Goal: Task Accomplishment & Management: Use online tool/utility

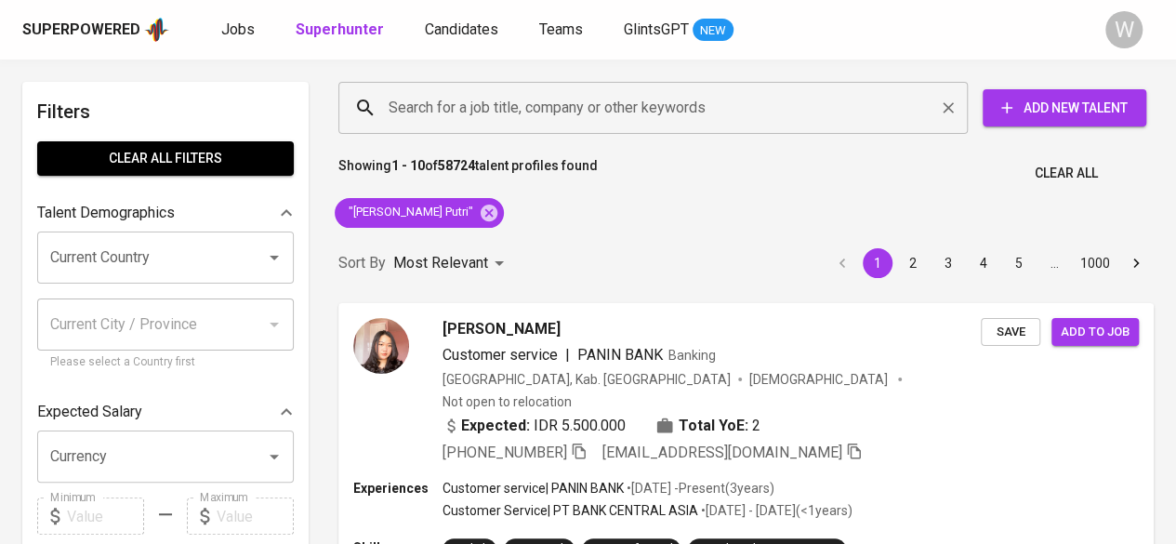
click at [423, 123] on input "Search for a job title, company or other keywords" at bounding box center [657, 107] width 547 height 35
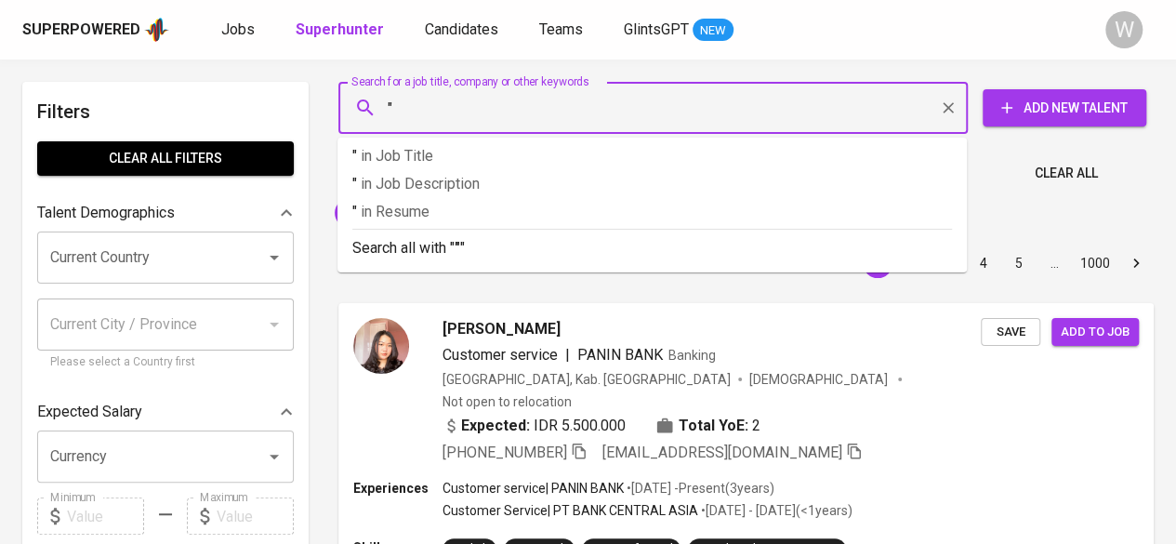
paste input "Vriando [PERSON_NAME]"
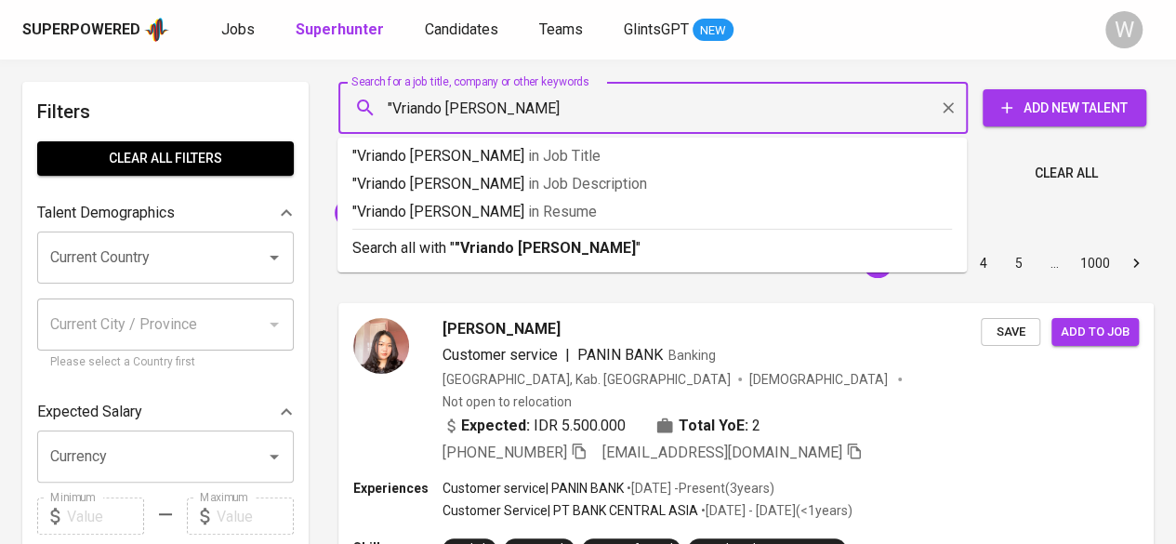
type input ""Vriando [PERSON_NAME] S""
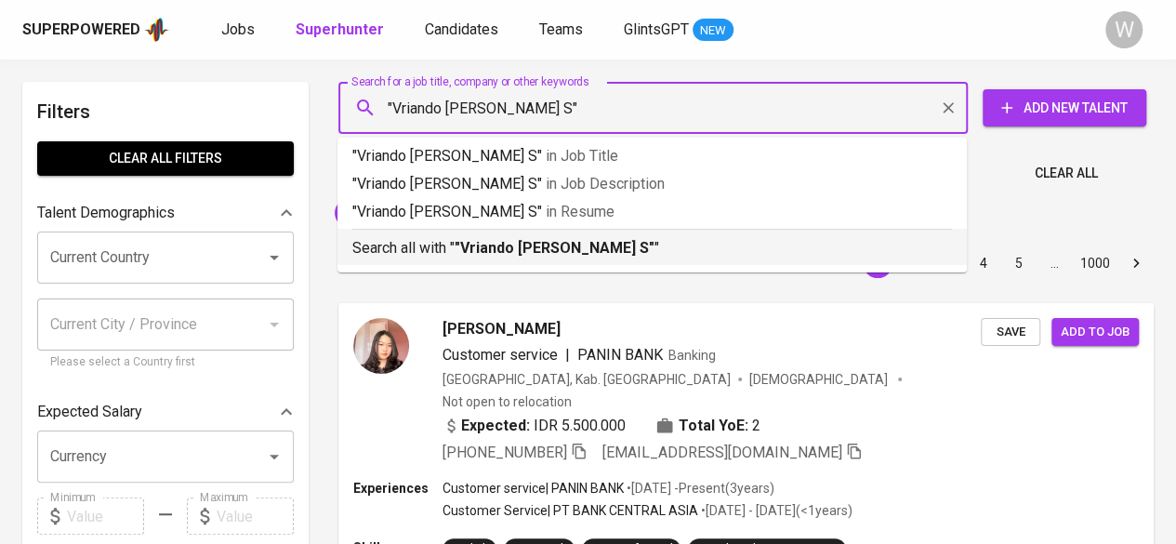
click at [466, 248] on b ""Vriando [PERSON_NAME] S"" at bounding box center [555, 248] width 200 height 18
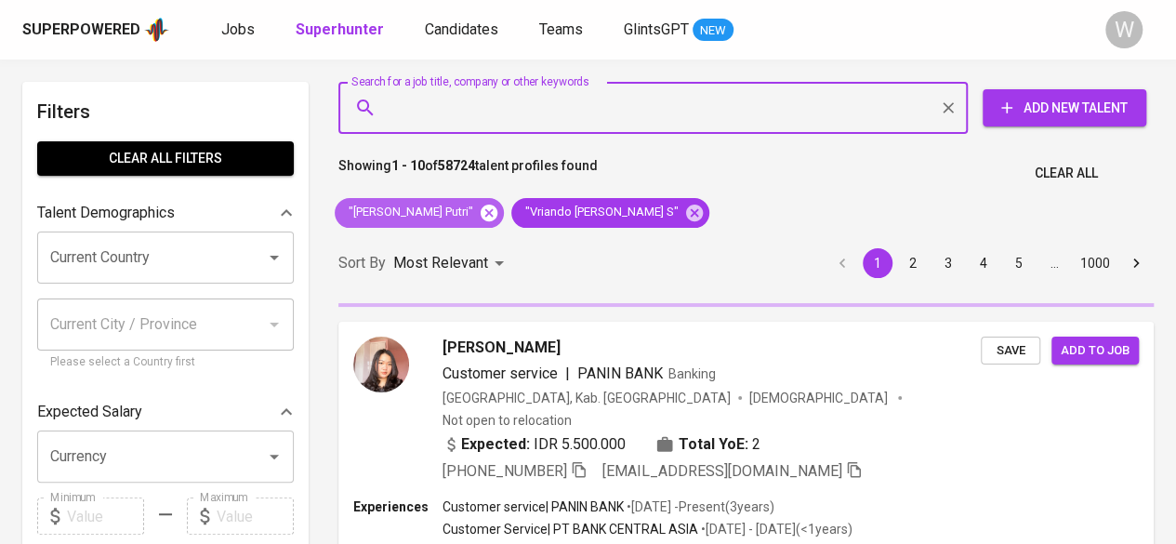
click at [481, 213] on icon at bounding box center [489, 212] width 17 height 17
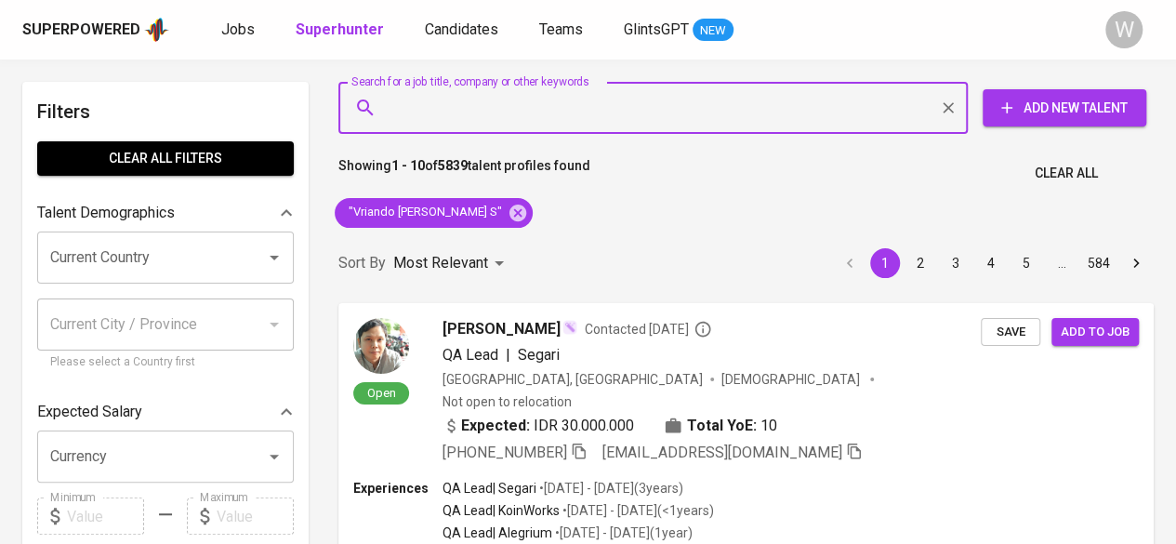
paste input "[EMAIL_ADDRESS][DOMAIN_NAME]"
click at [433, 120] on input "Search for a job title, company or other keywords" at bounding box center [657, 107] width 547 height 35
type input "[EMAIL_ADDRESS][DOMAIN_NAME]"
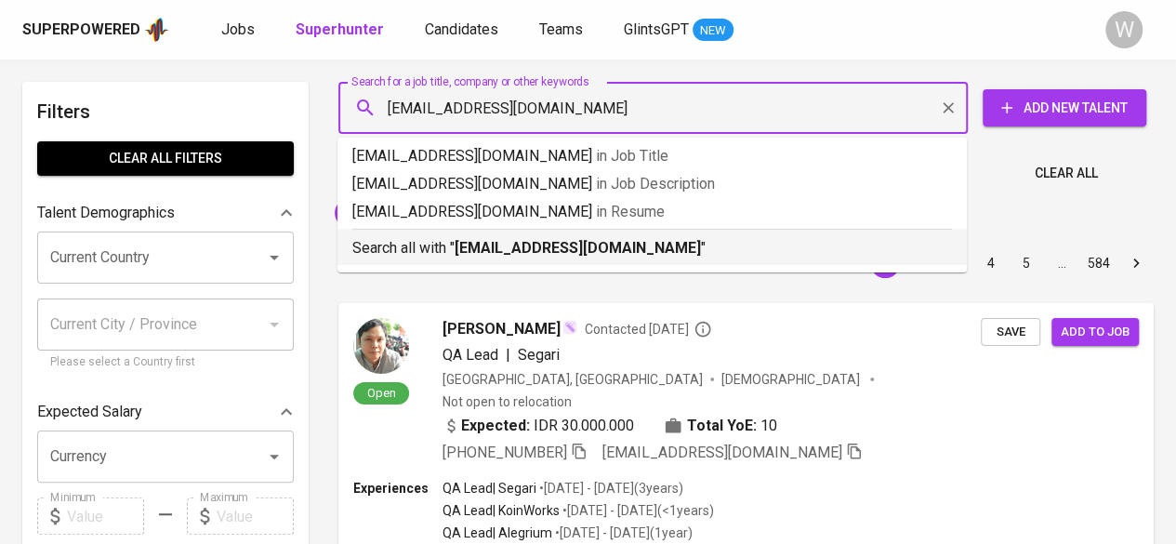
click at [485, 248] on b "[EMAIL_ADDRESS][DOMAIN_NAME]" at bounding box center [578, 248] width 246 height 18
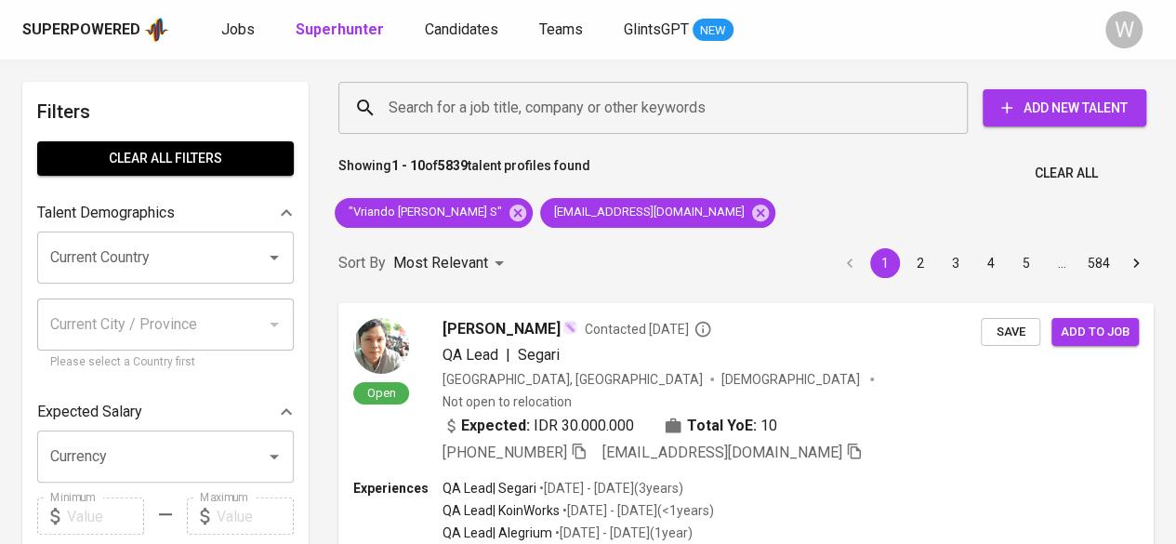
click at [459, 244] on div "Sort By Most Relevant MOST_RELEVANT 1 2 3 4 5 … 584" at bounding box center [746, 263] width 838 height 57
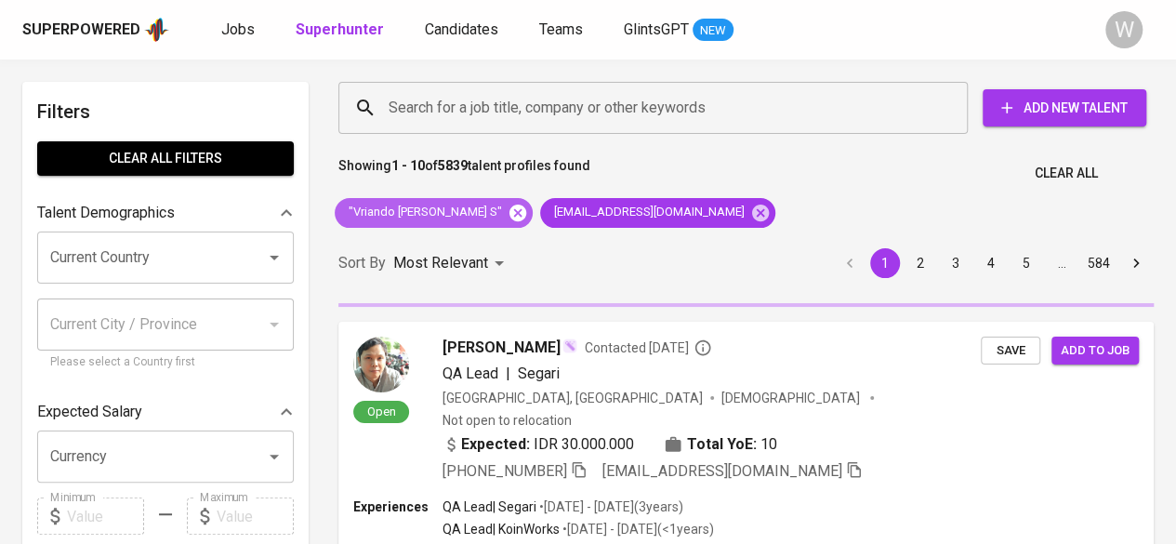
click at [508, 215] on icon at bounding box center [518, 213] width 20 height 20
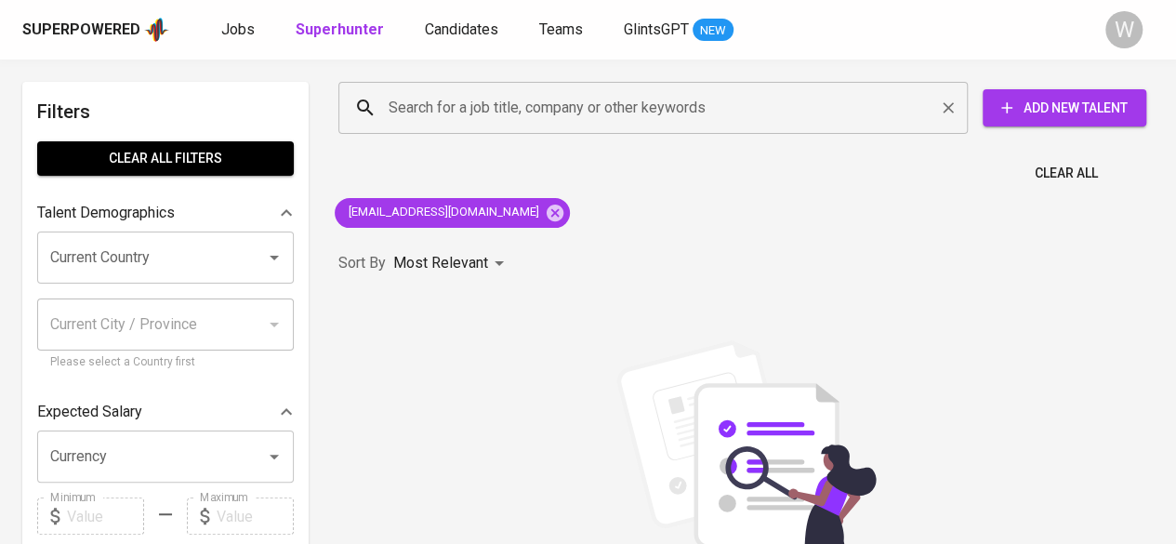
click at [546, 128] on div "Search for a job title, company or other keywords" at bounding box center [652, 108] width 629 height 52
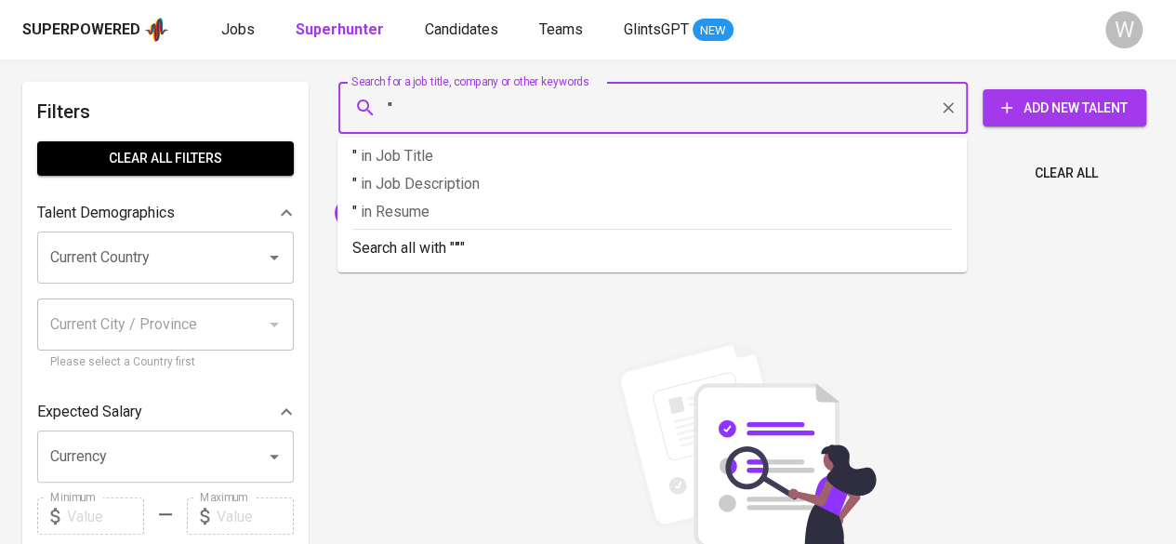
paste input "[PERSON_NAME]"
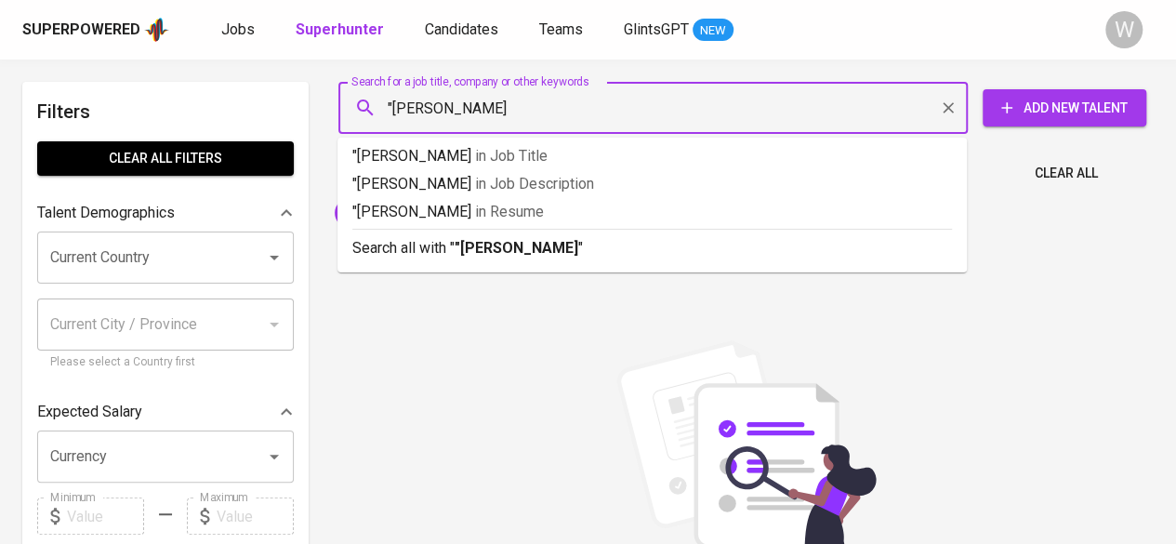
type input ""[PERSON_NAME]""
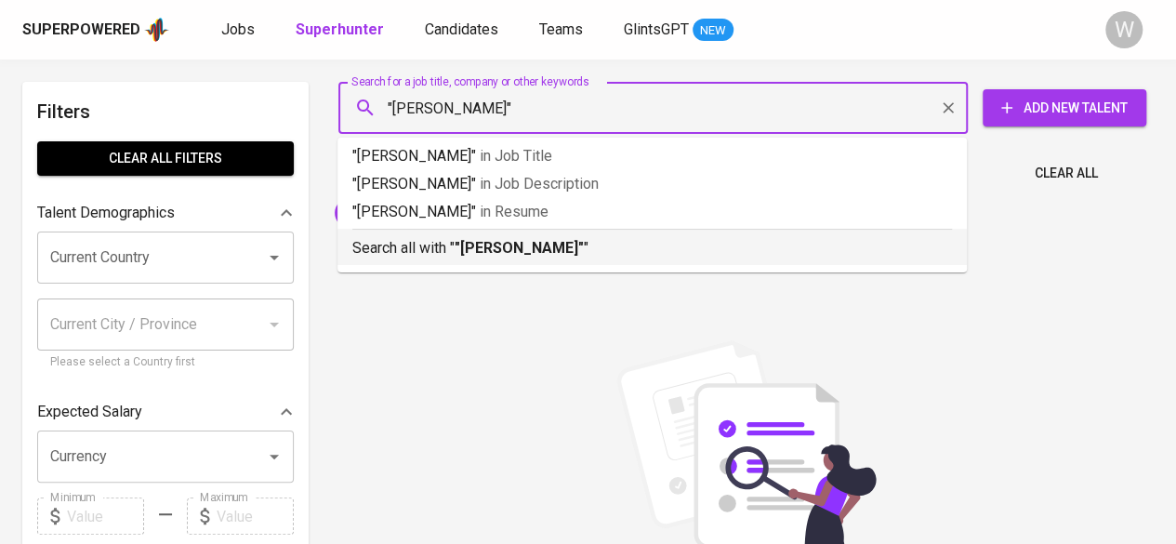
click at [542, 231] on div "Search all with " "[PERSON_NAME]" "" at bounding box center [652, 244] width 600 height 31
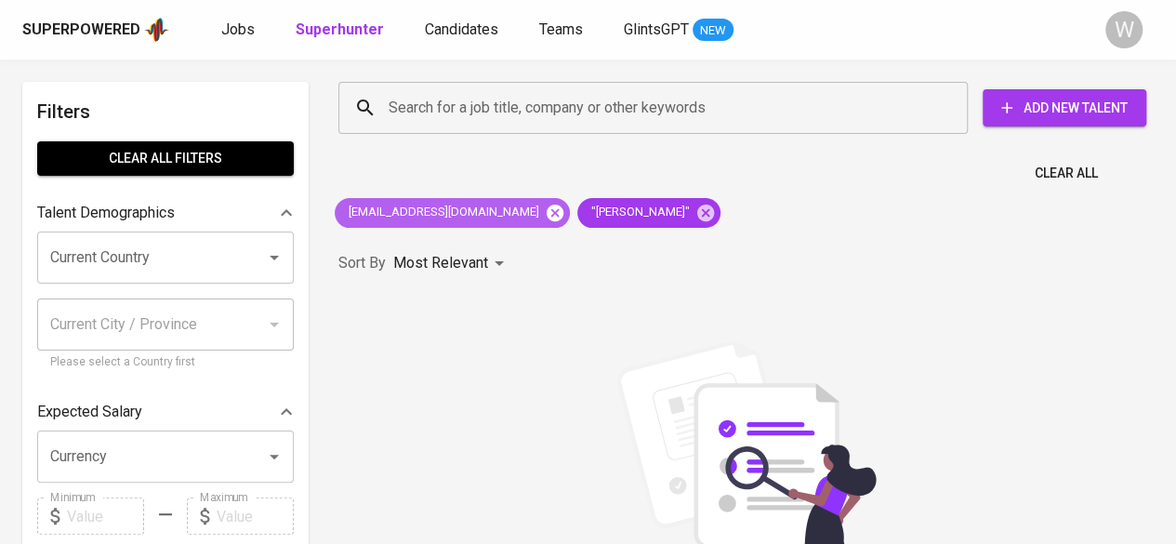
click at [547, 218] on icon at bounding box center [555, 212] width 17 height 17
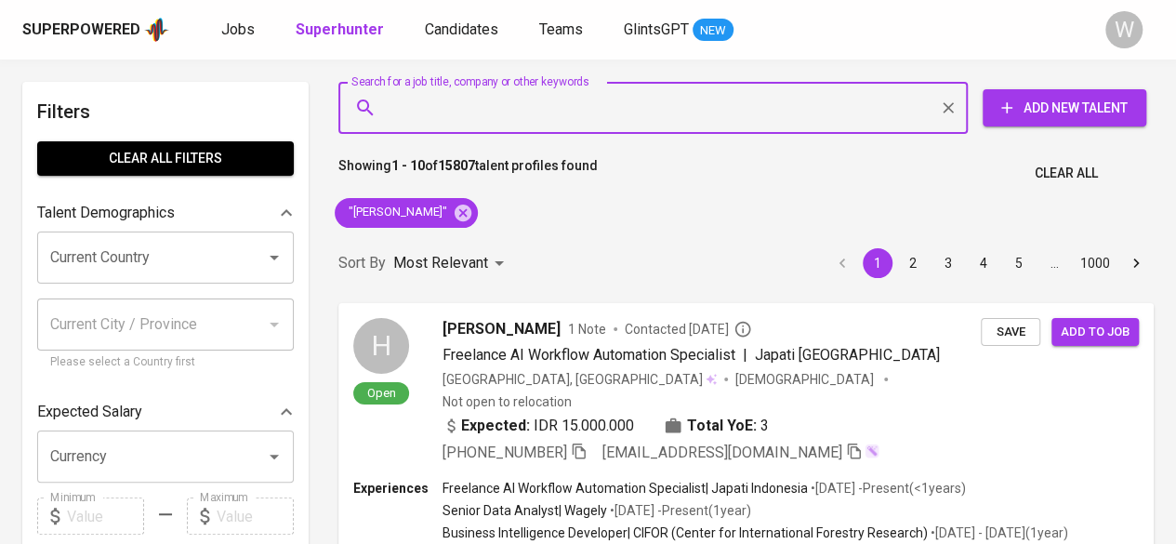
click at [448, 118] on input "Search for a job title, company or other keywords" at bounding box center [657, 107] width 547 height 35
paste input "[EMAIL_ADDRESS][DOMAIN_NAME]"
type input "[EMAIL_ADDRESS][DOMAIN_NAME]"
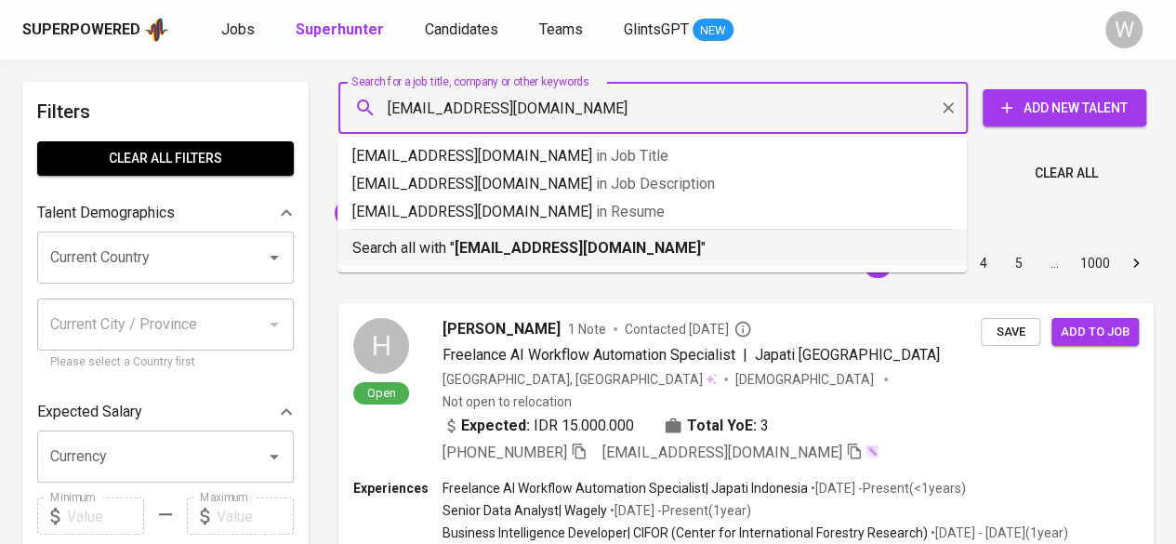
click at [495, 248] on b "[EMAIL_ADDRESS][DOMAIN_NAME]" at bounding box center [578, 248] width 246 height 18
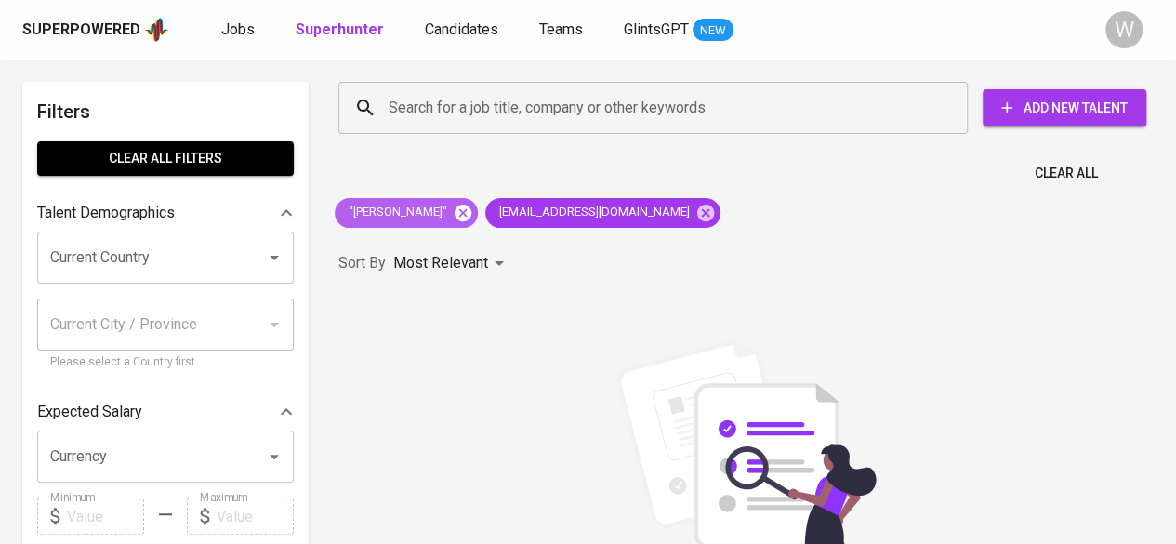
click at [470, 205] on icon at bounding box center [463, 212] width 17 height 17
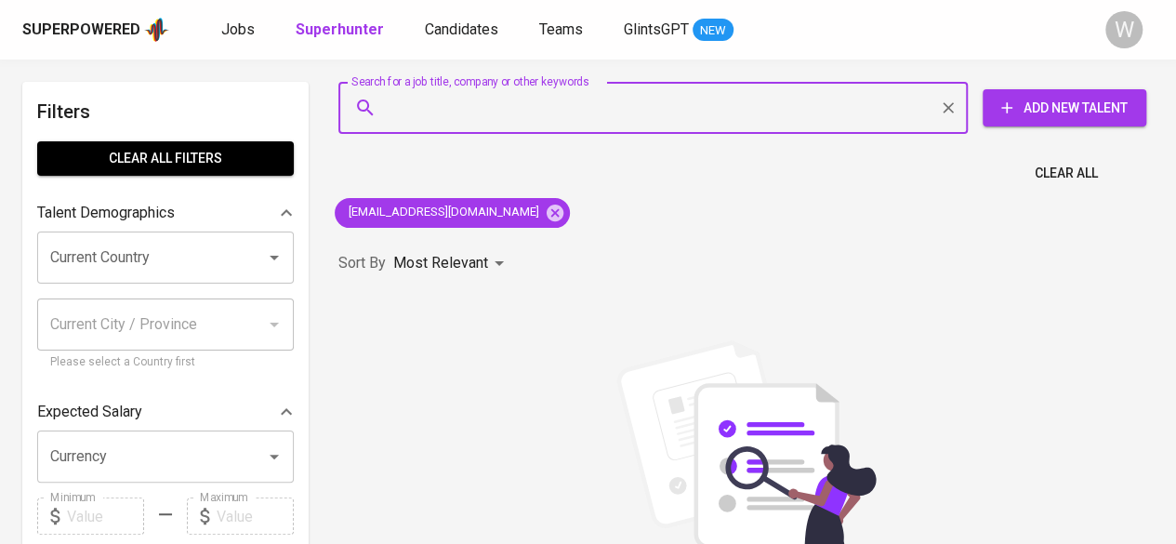
click at [400, 114] on input "Search for a job title, company or other keywords" at bounding box center [657, 107] width 547 height 35
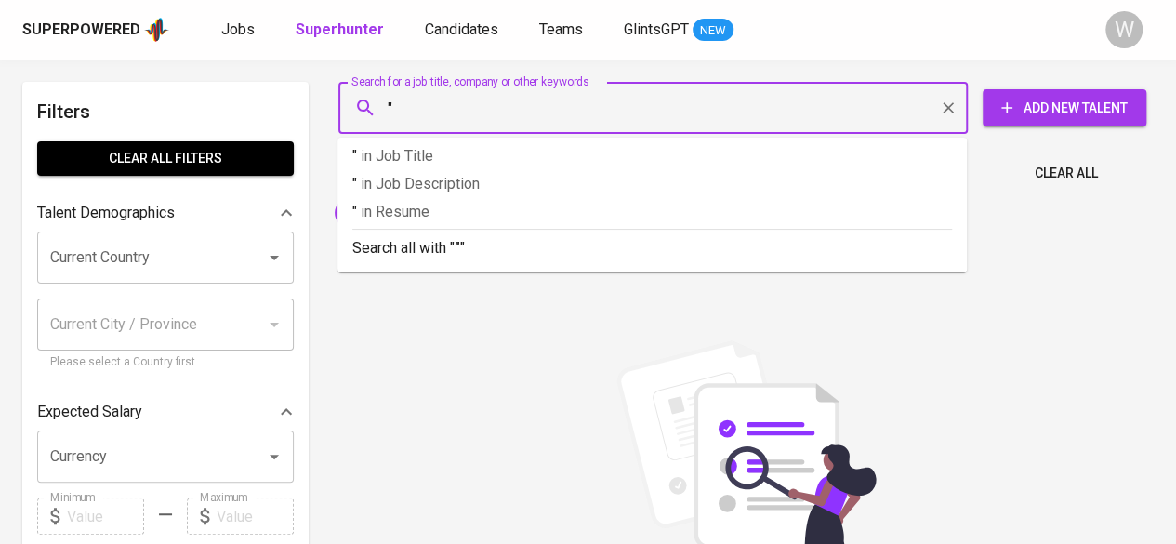
paste input "[PERSON_NAME]"
type input ""[PERSON_NAME]""
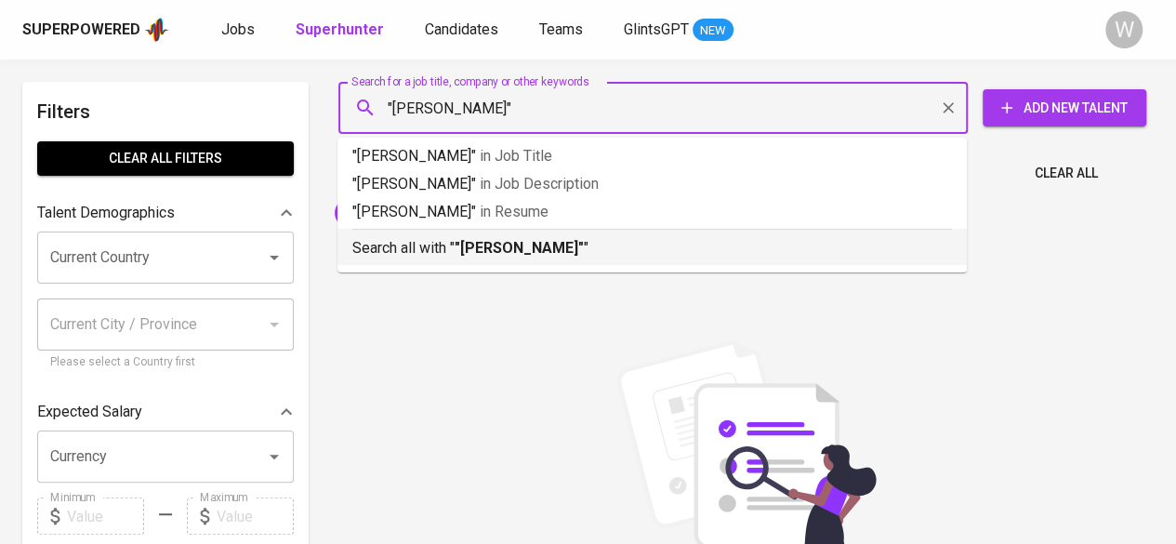
click at [422, 249] on p "Search all with " "[PERSON_NAME]" "" at bounding box center [652, 248] width 600 height 22
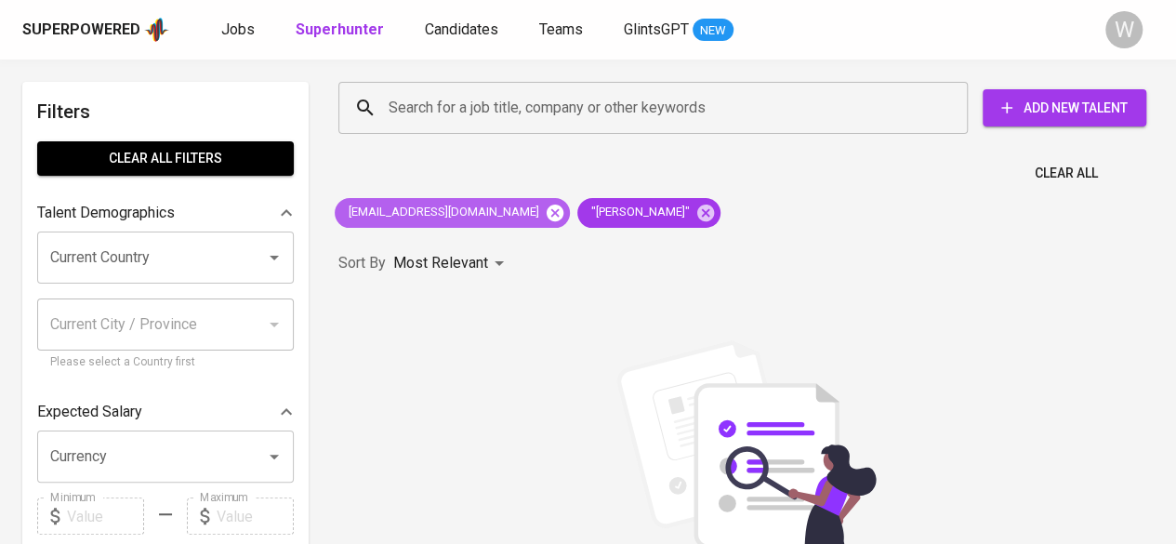
click at [547, 212] on icon at bounding box center [555, 212] width 17 height 17
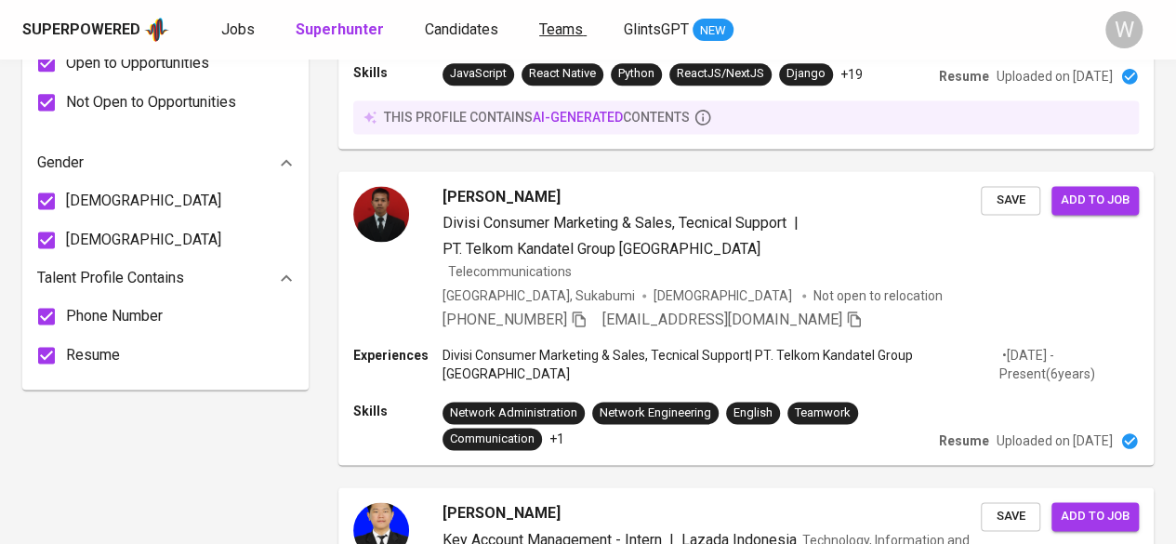
scroll to position [1282, 0]
